Goal: Navigation & Orientation: Find specific page/section

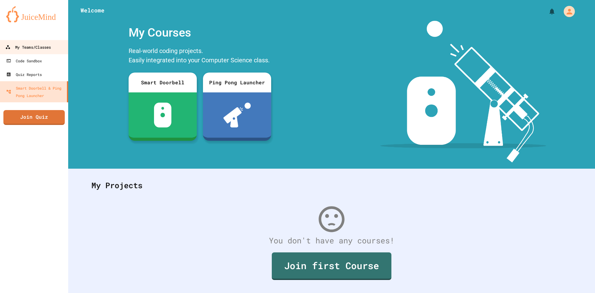
click at [55, 45] on link "My Teams/Classes" at bounding box center [34, 47] width 70 height 14
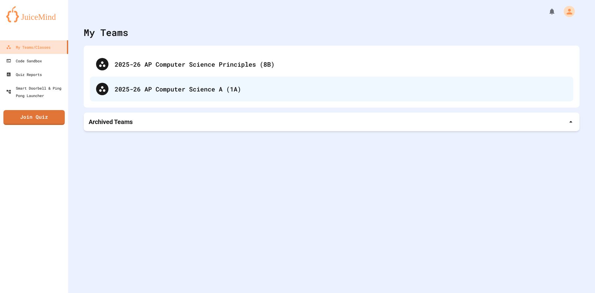
click at [172, 89] on div "2025-26 AP Computer Science A (1A)" at bounding box center [341, 88] width 452 height 9
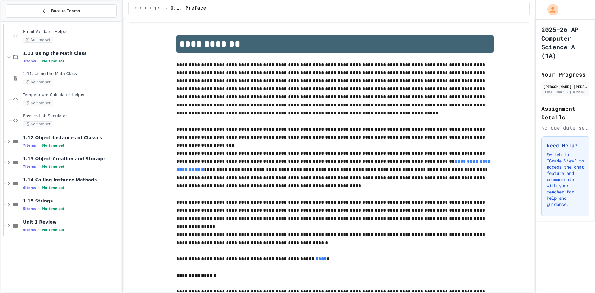
scroll to position [416, 0]
